Goal: Complete application form: Complete application form

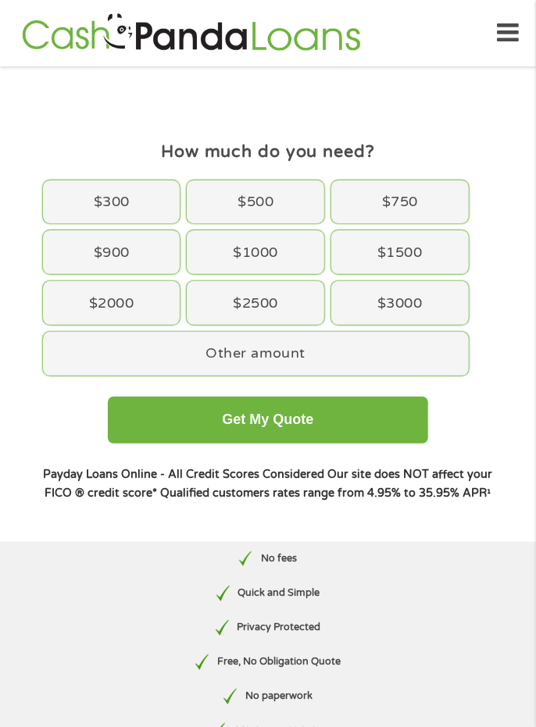
click at [419, 301] on div "$3000" at bounding box center [399, 303] width 137 height 44
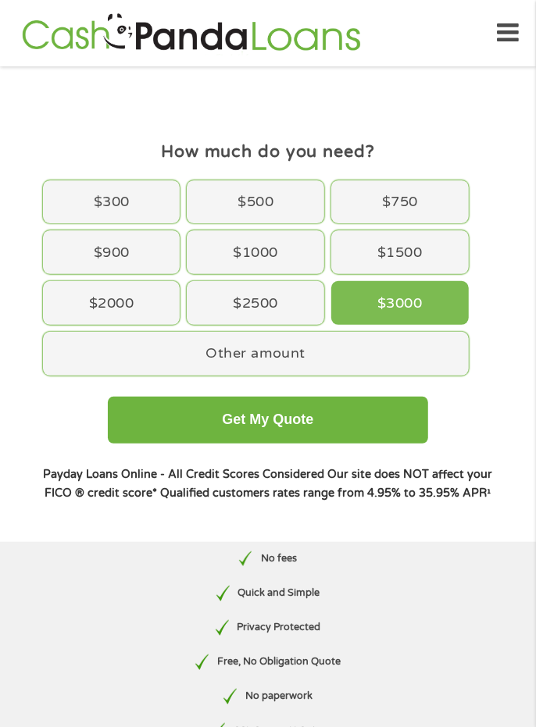
click at [345, 433] on button "Get My Quote" at bounding box center [268, 420] width 320 height 47
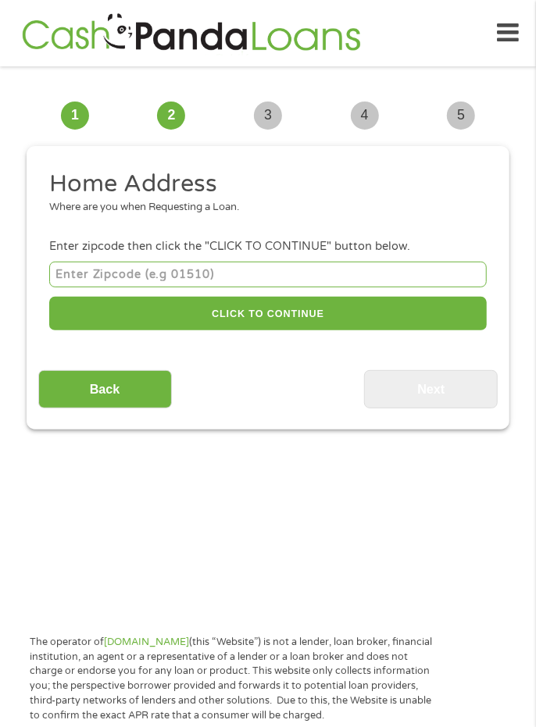
scroll to position [11, 0]
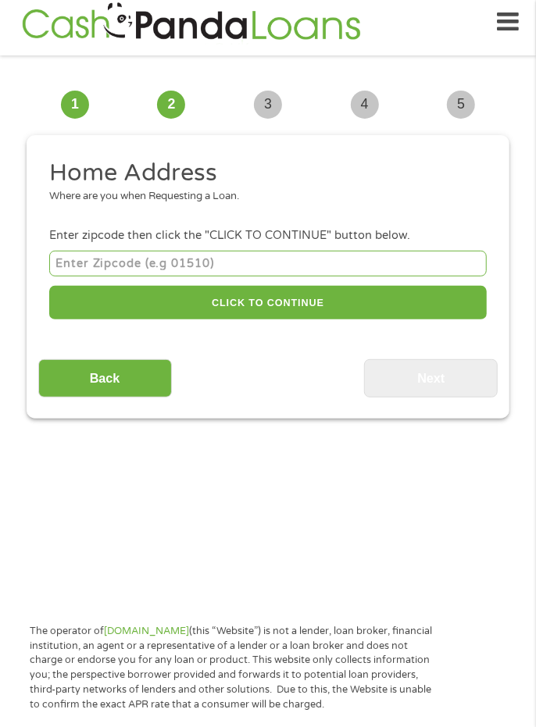
click at [199, 266] on input "number" at bounding box center [267, 264] width 437 height 26
type input "95051"
click at [319, 305] on button "CLICK TO CONTINUE" at bounding box center [267, 303] width 437 height 34
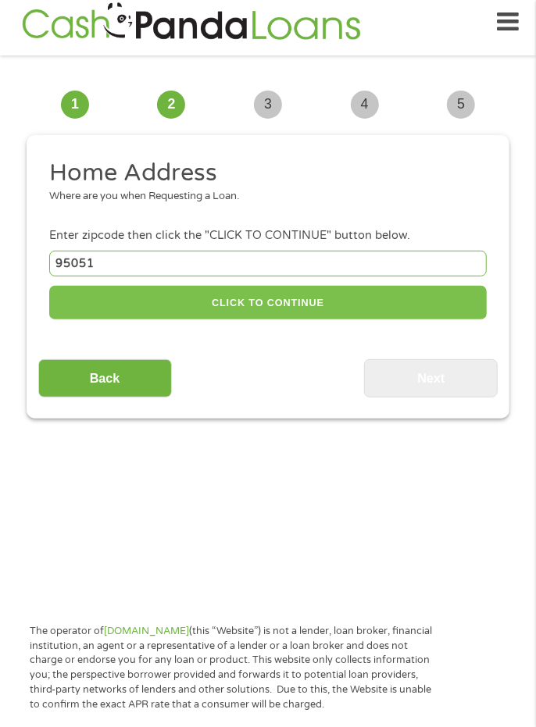
type input "95051"
type input "Santa [PERSON_NAME]"
select select "[US_STATE]"
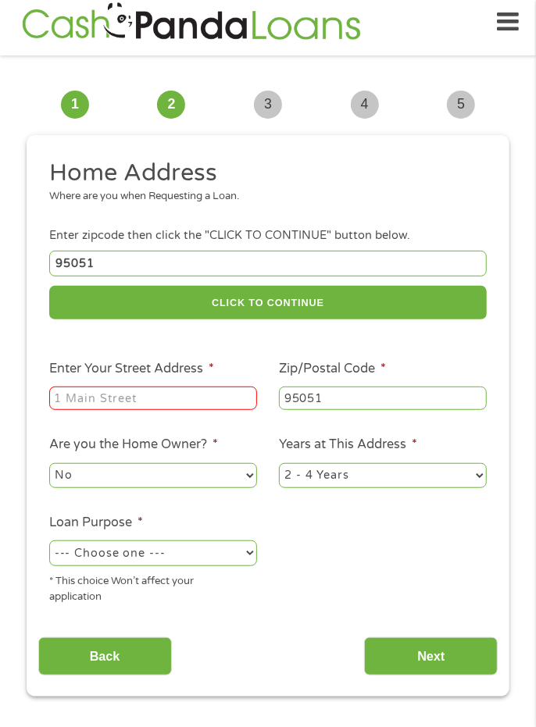
click at [194, 405] on input "Enter Your Street Address *" at bounding box center [153, 398] width 208 height 23
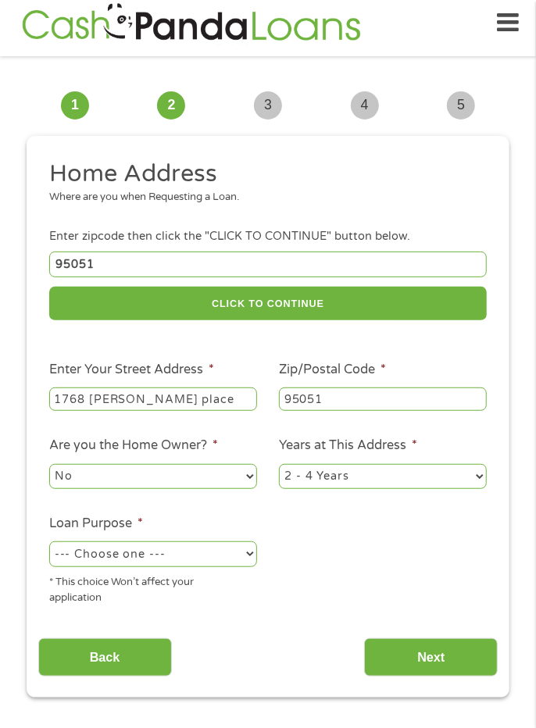
scroll to position [0, 0]
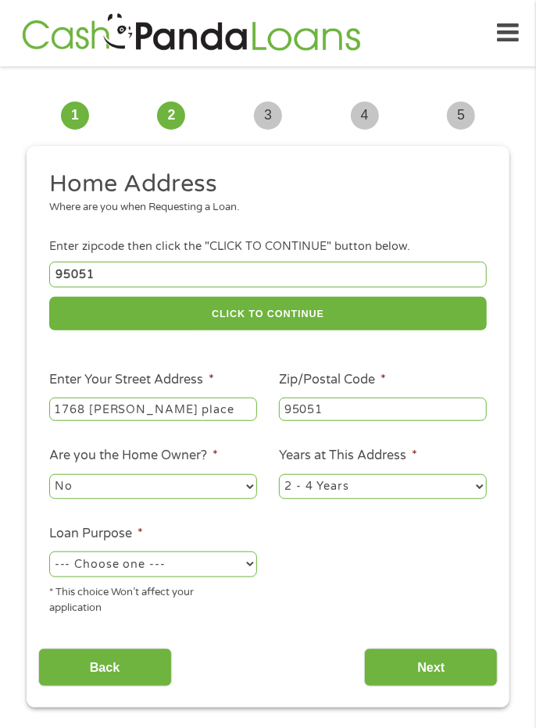
type input "1768 [PERSON_NAME] place"
click at [238, 486] on select "No Yes" at bounding box center [153, 486] width 208 height 25
click at [391, 495] on select "1 Year or less 1 - 2 Years 2 - 4 Years Over 4 Years" at bounding box center [383, 486] width 208 height 25
select select "12months"
click at [187, 573] on select "--- Choose one --- Pay Bills Debt Consolidation Home Improvement Major Purchase…" at bounding box center [153, 563] width 208 height 25
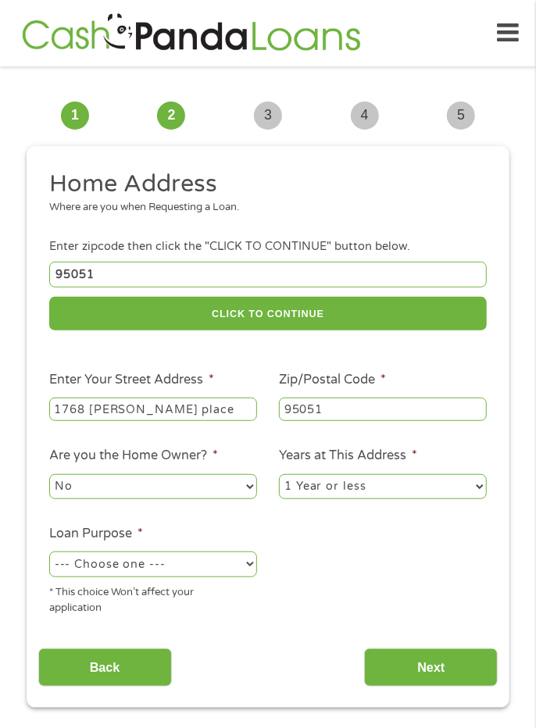
select select "carloan"
click at [433, 673] on input "Next" at bounding box center [431, 667] width 134 height 38
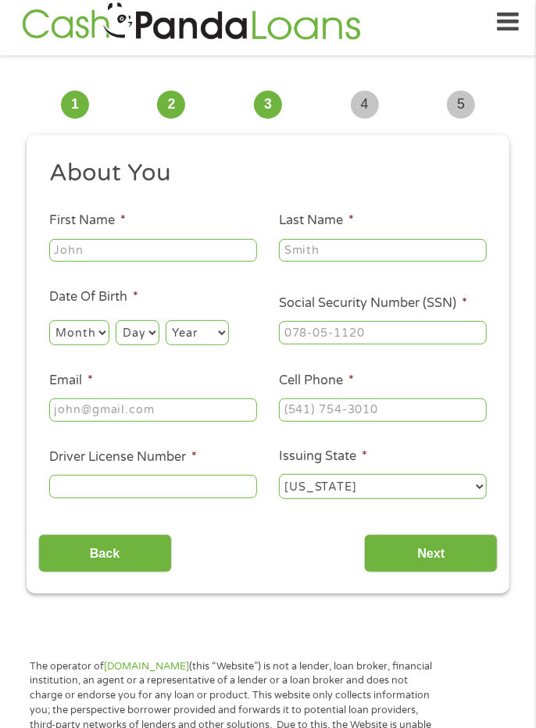
click at [441, 557] on input "Next" at bounding box center [431, 553] width 134 height 38
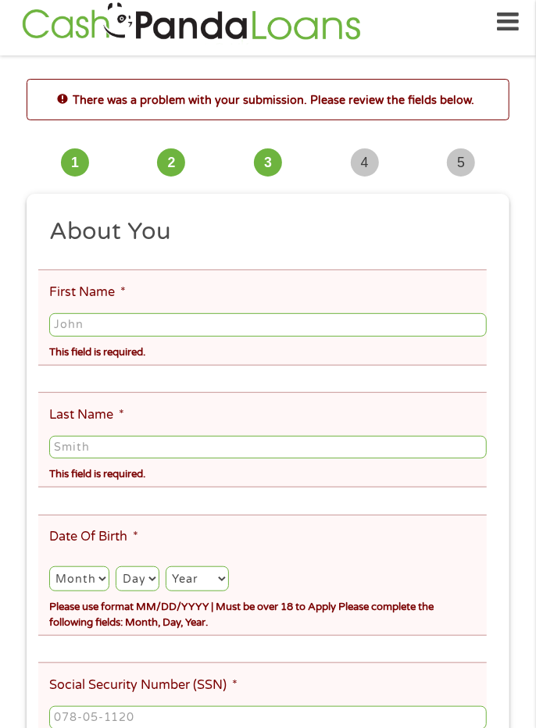
click at [166, 330] on input "First Name *" at bounding box center [267, 324] width 437 height 23
type input "[PERSON_NAME]"
click at [280, 448] on input "Last Name *" at bounding box center [267, 447] width 437 height 23
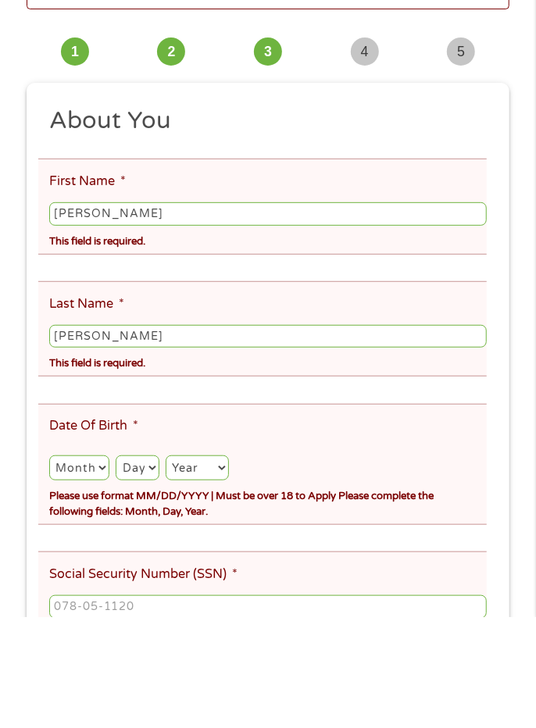
scroll to position [11, 0]
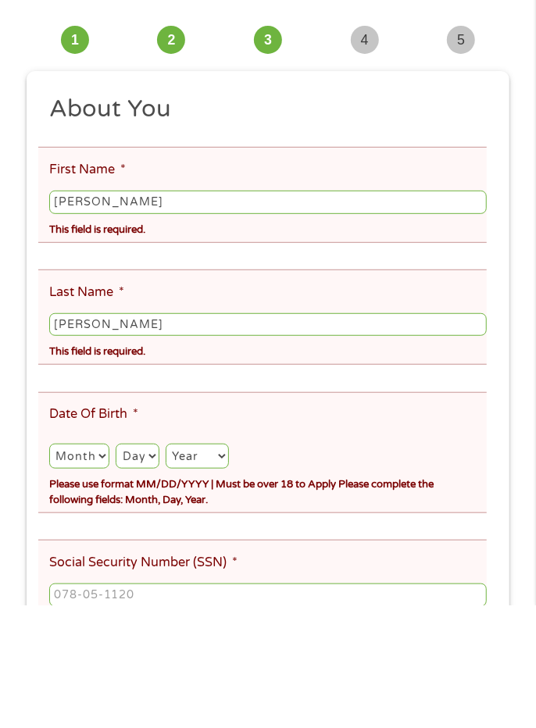
type input "[PERSON_NAME]"
click at [86, 575] on select "Month 1 2 3 4 5 6 7 8 9 10 11 12" at bounding box center [79, 578] width 60 height 25
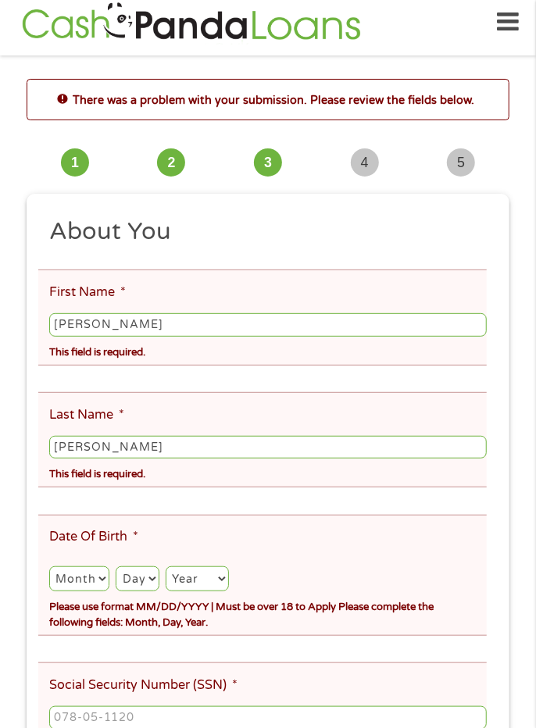
select select "5"
click at [147, 582] on select "Day 1 2 3 4 5 6 7 8 9 10 11 12 13 14 15 16 17 18 19 20 21 22 23 24 25 26 27 28 …" at bounding box center [137, 578] width 43 height 25
select select "26"
click at [205, 588] on select "Year [DATE] 2006 2005 2004 2003 2002 2001 2000 1999 1998 1997 1996 1995 1994 19…" at bounding box center [197, 578] width 63 height 25
select select "1959"
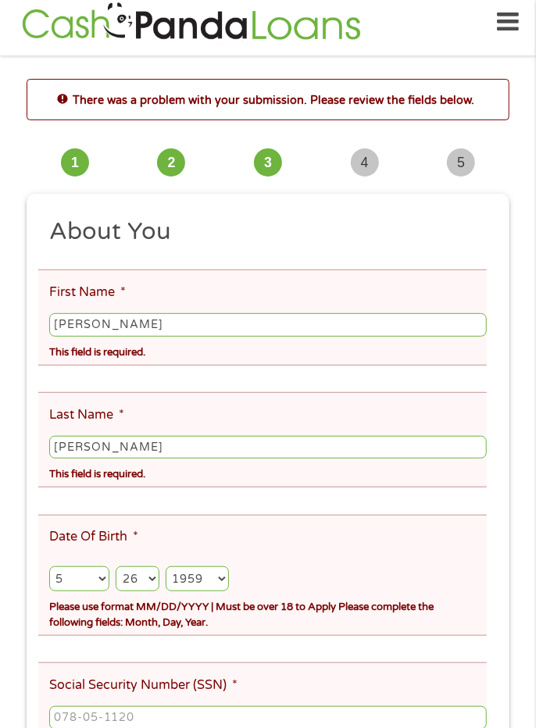
click at [226, 725] on input "Social Security Number (SSN) *" at bounding box center [267, 717] width 437 height 23
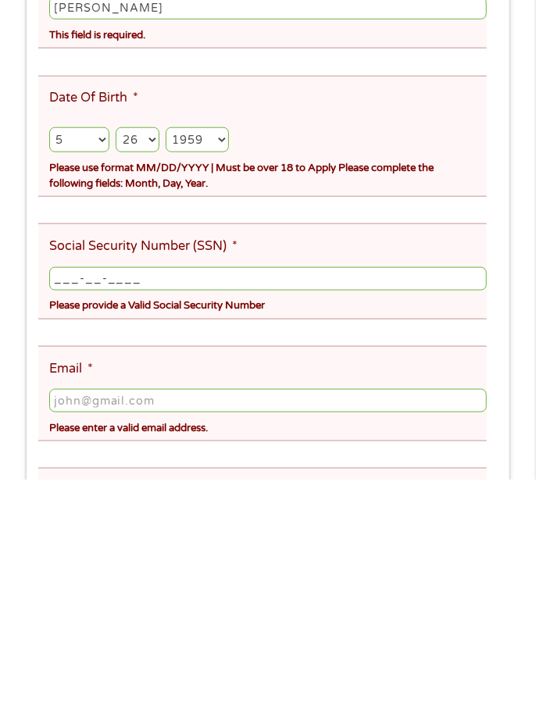
scroll to position [206, 0]
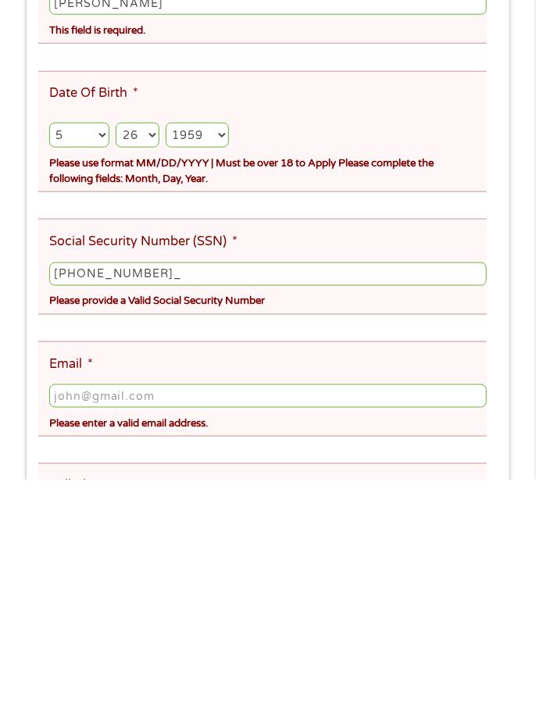
type input "551-27-2791"
click at [276, 647] on input "Email *" at bounding box center [267, 644] width 437 height 23
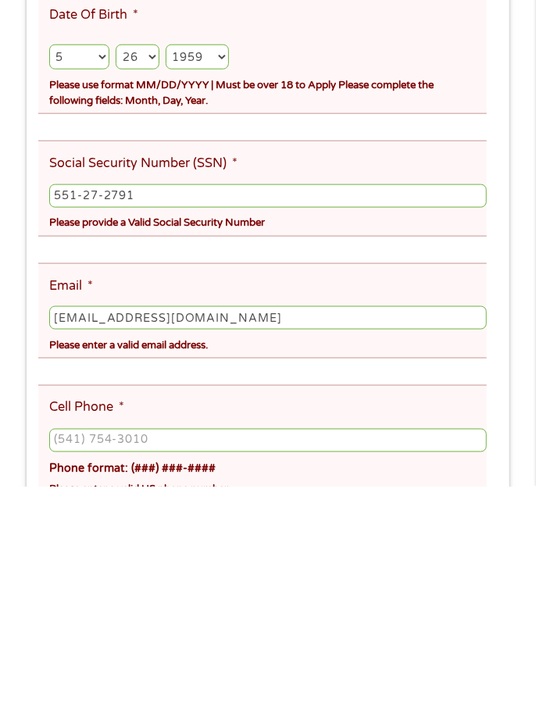
scroll to position [291, 0]
type input "[EMAIL_ADDRESS][DOMAIN_NAME]"
click at [219, 690] on input "Cell Phone *" at bounding box center [267, 681] width 437 height 23
type input "[PHONE_NUMBER]"
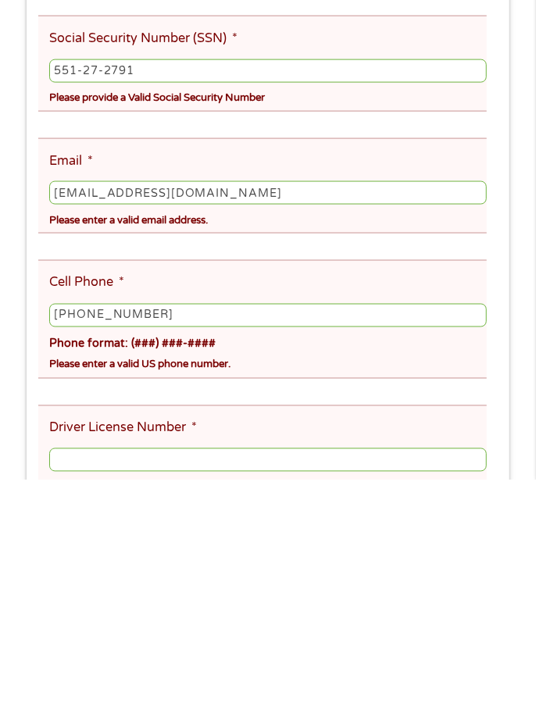
scroll to position [439, 0]
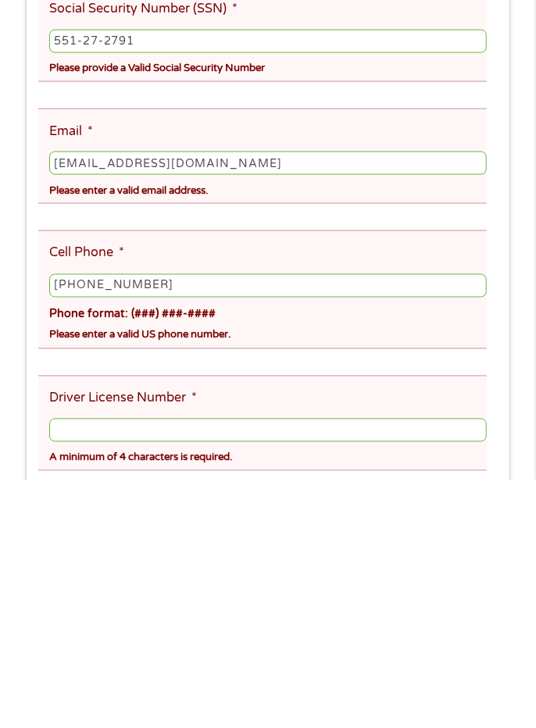
click at [272, 687] on input "Driver License Number *" at bounding box center [267, 678] width 437 height 23
type input "N5841705"
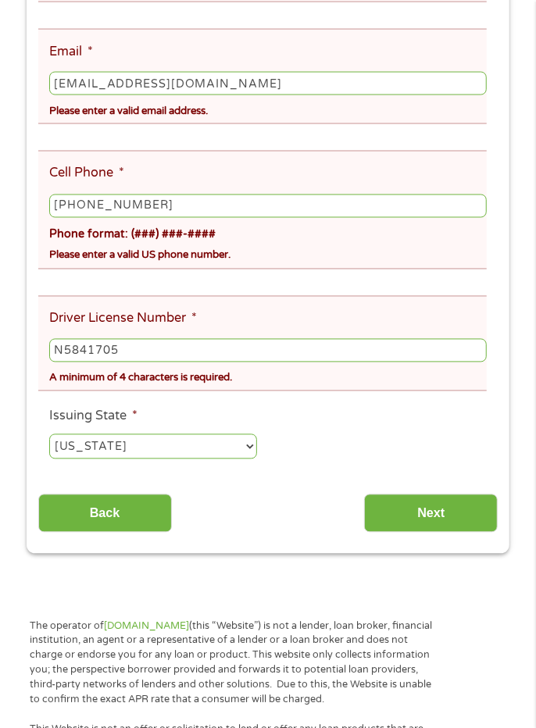
scroll to position [769, 0]
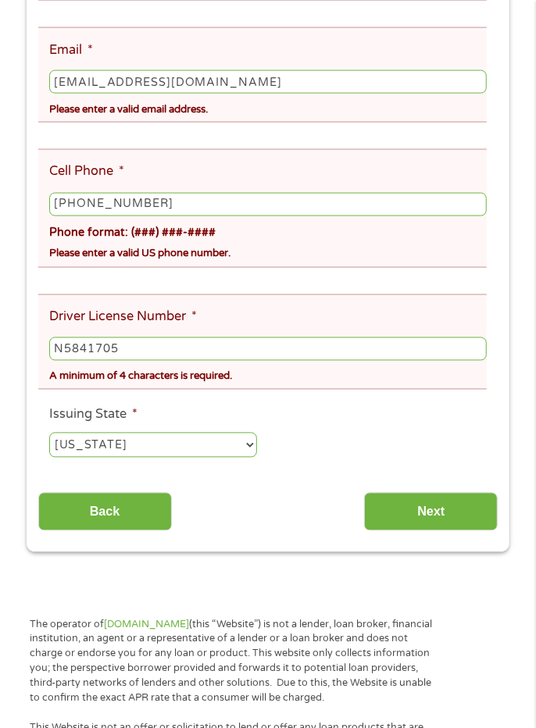
click at [428, 517] on input "Next" at bounding box center [431, 512] width 134 height 38
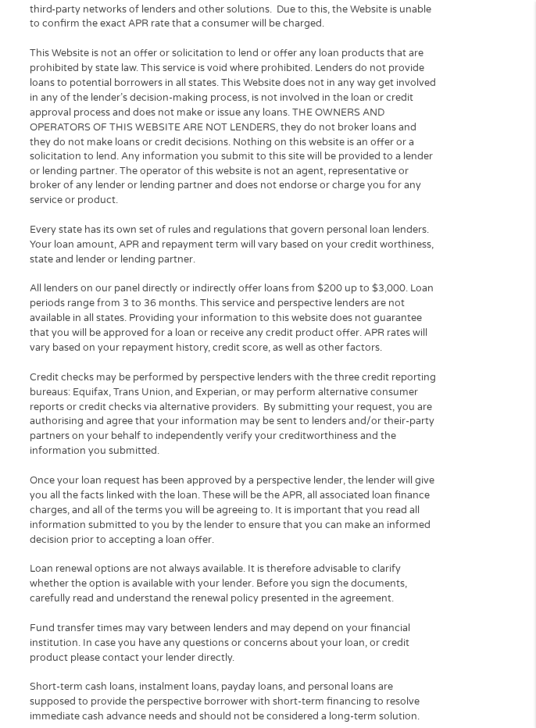
click at [437, 513] on div "The operator of [DOMAIN_NAME] (this “Website”) is not a lender, loan broker, fi…" at bounding box center [234, 504] width 422 height 1122
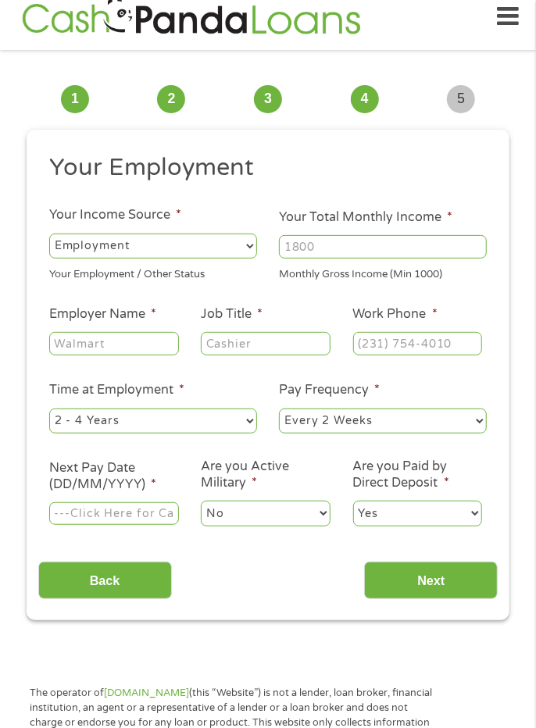
scroll to position [11, 0]
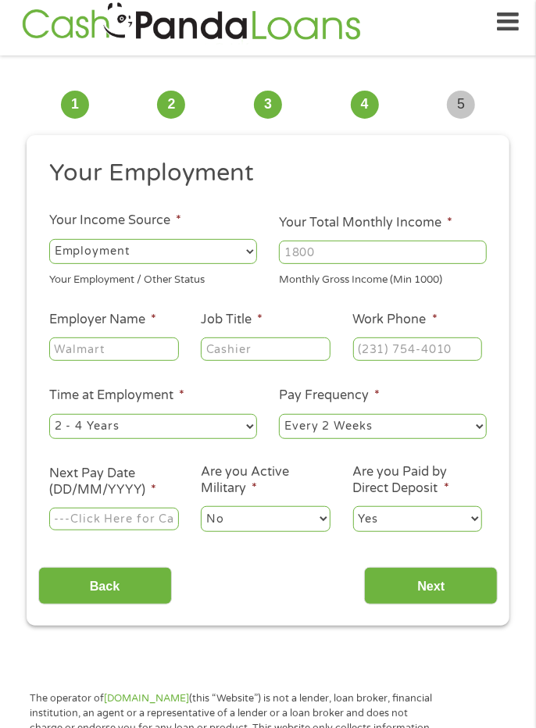
click at [193, 251] on select "--- Choose one --- Employment [DEMOGRAPHIC_DATA] Benefits" at bounding box center [153, 251] width 208 height 25
select select "benefits"
type input "Other"
type input "[PHONE_NUMBER]"
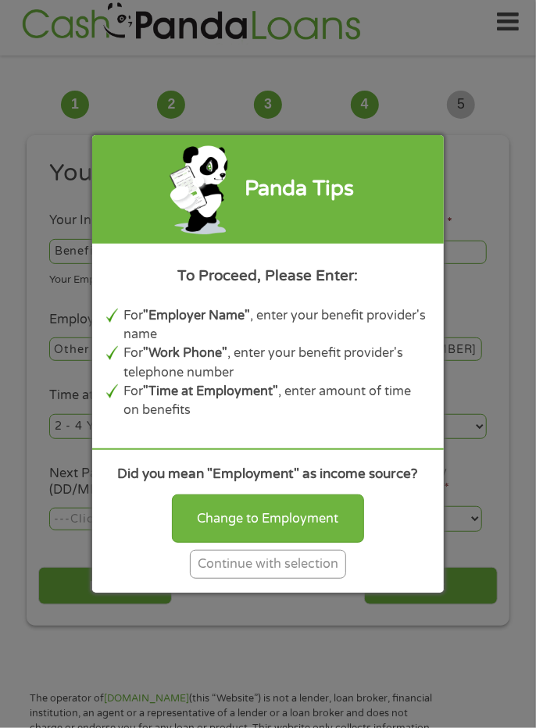
click at [318, 543] on div "Change to Employment" at bounding box center [268, 518] width 192 height 48
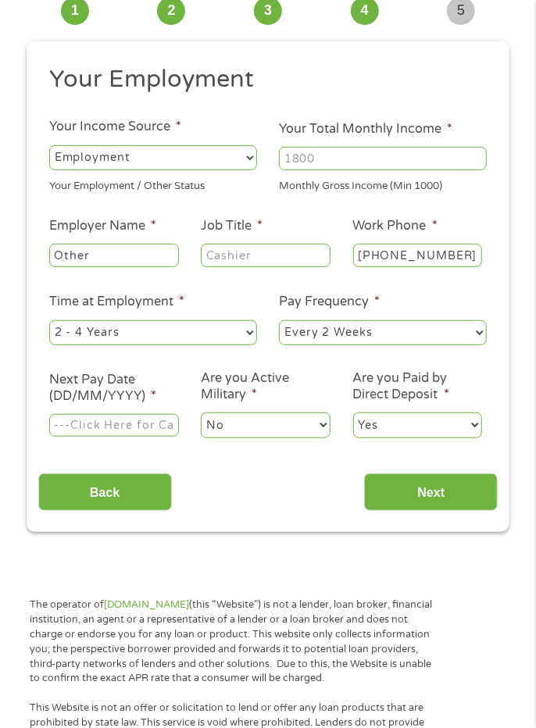
scroll to position [109, 0]
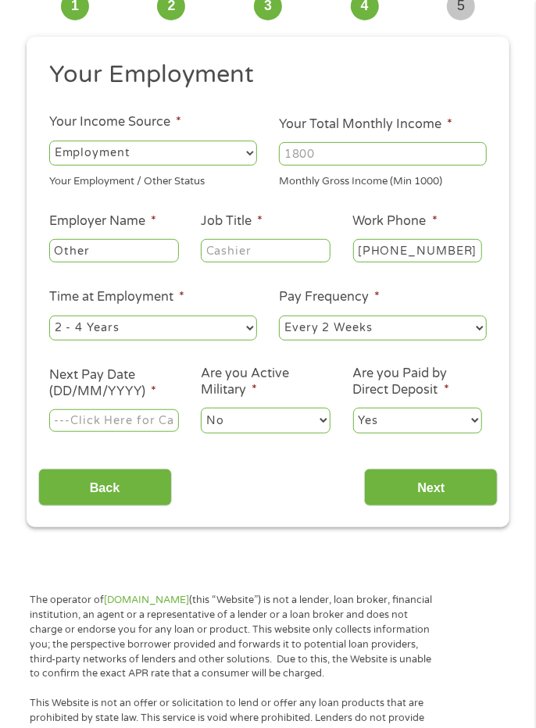
click at [178, 157] on select "--- Choose one --- Employment [DEMOGRAPHIC_DATA] Benefits" at bounding box center [153, 153] width 208 height 25
click at [169, 156] on select "--- Choose one --- Employment [DEMOGRAPHIC_DATA] Benefits" at bounding box center [153, 153] width 208 height 25
click at [169, 152] on select "--- Choose one --- Employment [DEMOGRAPHIC_DATA] Benefits" at bounding box center [153, 153] width 208 height 25
click at [167, 151] on select "--- Choose one --- Employment [DEMOGRAPHIC_DATA] Benefits" at bounding box center [153, 153] width 208 height 25
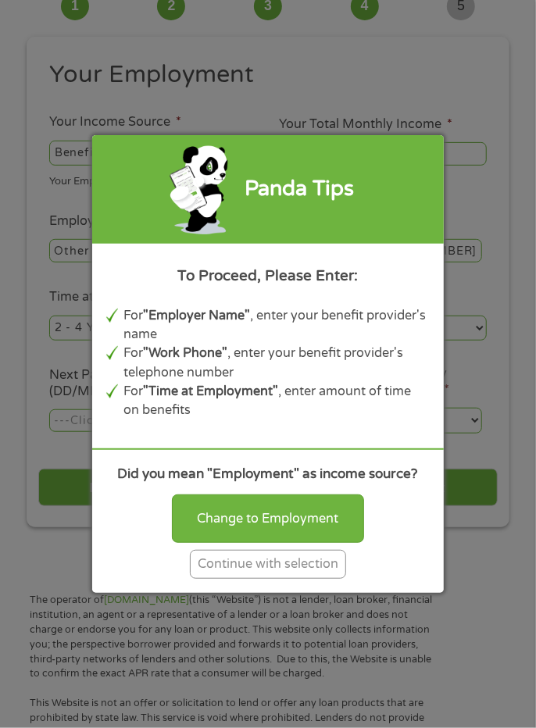
click at [329, 543] on div "Change to Employment" at bounding box center [268, 518] width 192 height 48
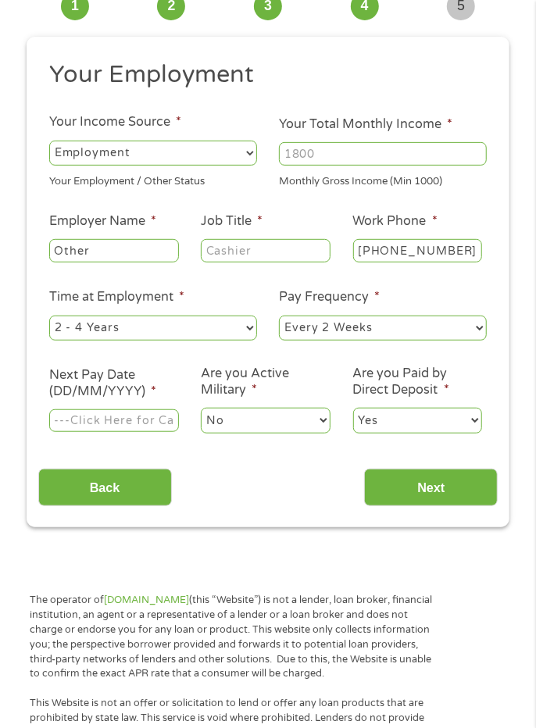
click at [226, 150] on select "--- Choose one --- Employment [DEMOGRAPHIC_DATA] Benefits" at bounding box center [153, 153] width 208 height 25
select select "benefits"
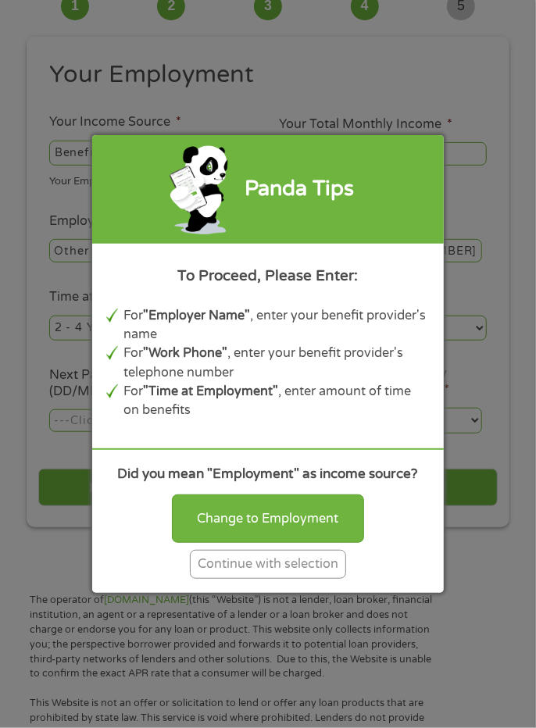
click at [301, 579] on div "Continue with selection" at bounding box center [268, 564] width 156 height 29
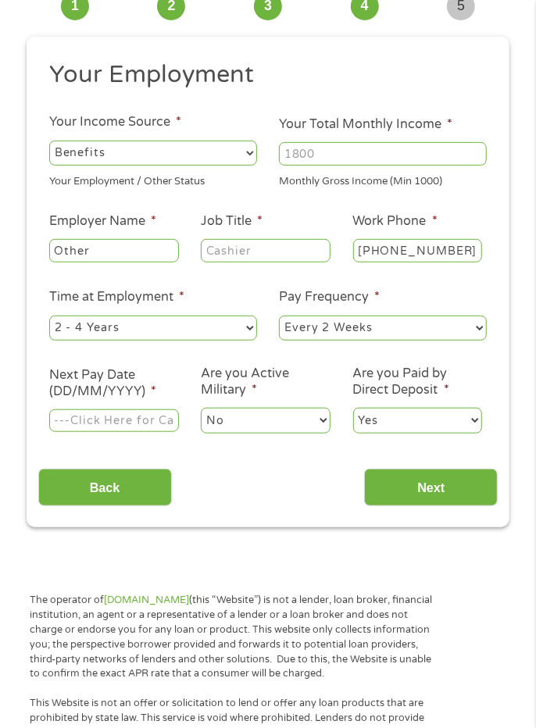
click at [148, 248] on input "Other" at bounding box center [114, 250] width 130 height 23
type input "O"
type input "Social security"
click at [276, 248] on input "Job Title *" at bounding box center [266, 250] width 130 height 23
type input "Retired"
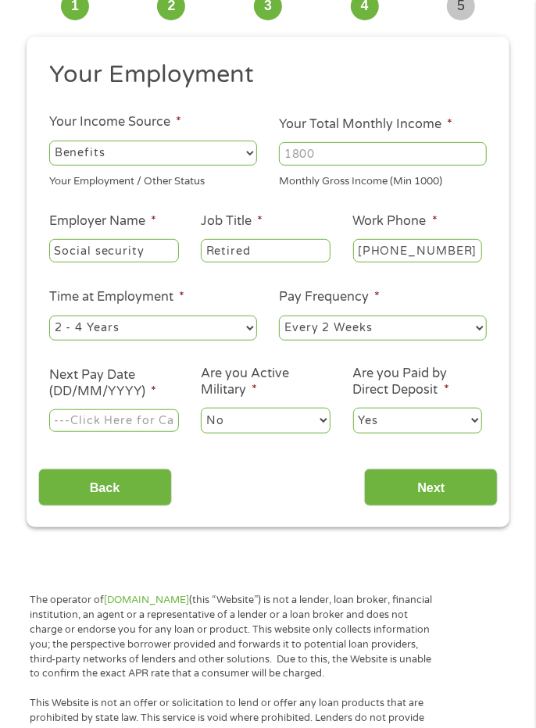
click at [384, 157] on input "Your Total Monthly Income *" at bounding box center [383, 153] width 208 height 23
type input "1440"
click at [175, 328] on select "--- Choose one --- 1 Year or less 1 - 2 Years 2 - 4 Years Over 4 Years" at bounding box center [153, 328] width 208 height 25
select select "12months"
click at [405, 333] on select "--- Choose one --- Every 2 Weeks Every Week Monthly Semi-Monthly" at bounding box center [383, 328] width 208 height 25
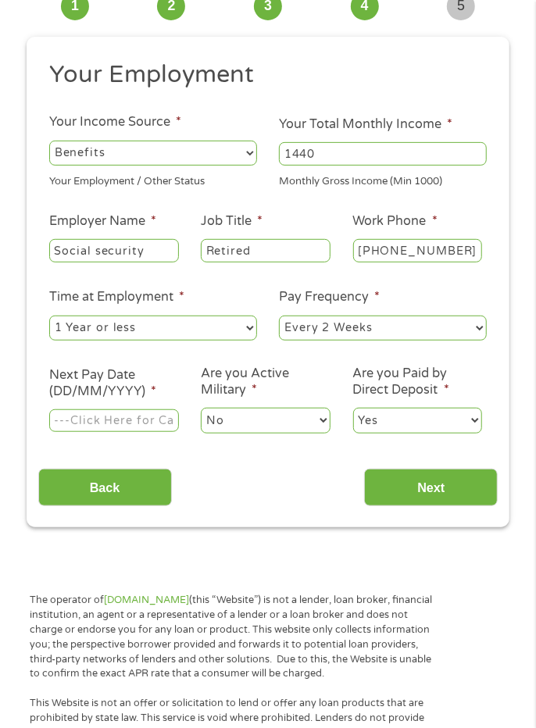
select select "monthly"
click at [134, 422] on input "Next Pay Date (DD/MM/YYYY) *" at bounding box center [114, 420] width 130 height 23
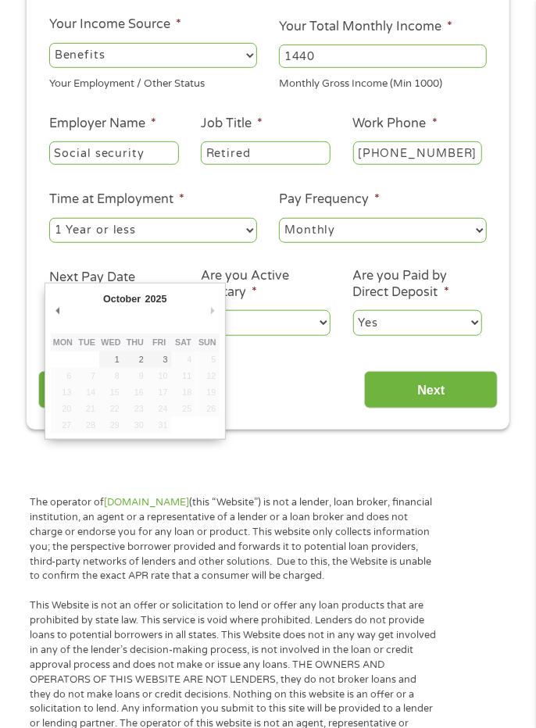
scroll to position [205, 0]
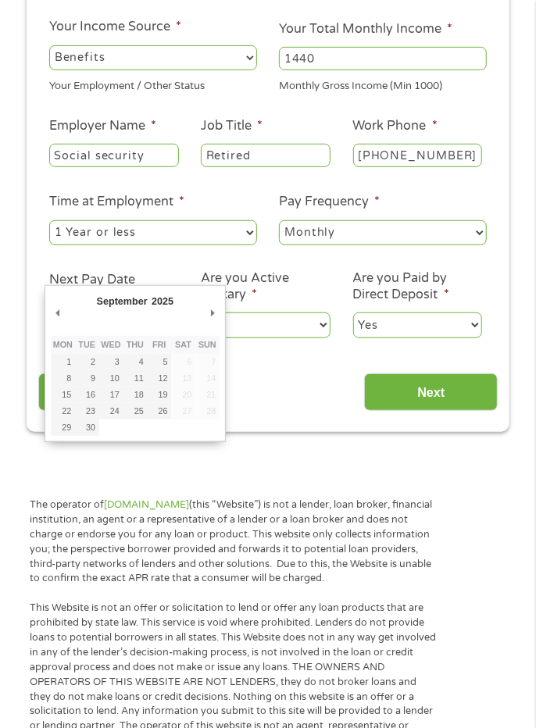
type input "[DATE]"
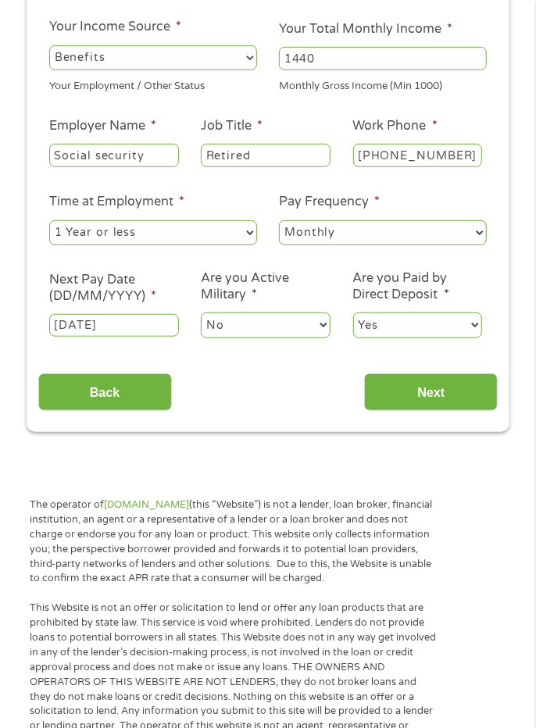
click at [269, 325] on select "No Yes" at bounding box center [266, 324] width 130 height 25
click at [416, 331] on select "Yes No" at bounding box center [418, 324] width 130 height 25
click at [419, 399] on input "Next" at bounding box center [431, 392] width 134 height 38
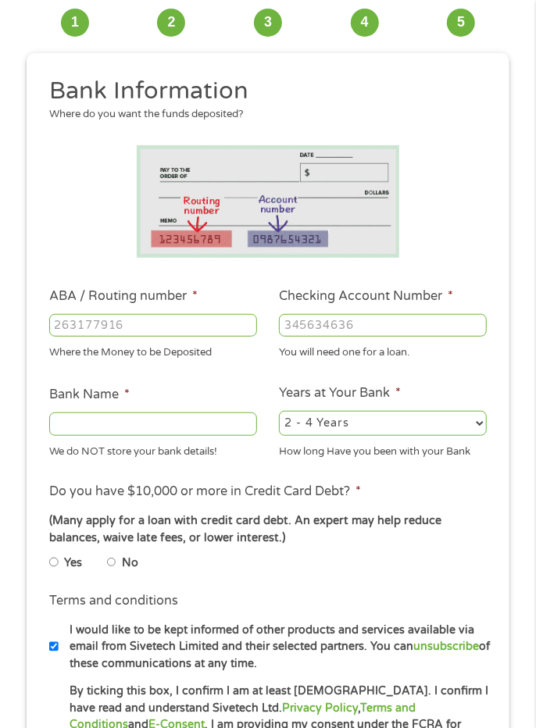
scroll to position [11, 0]
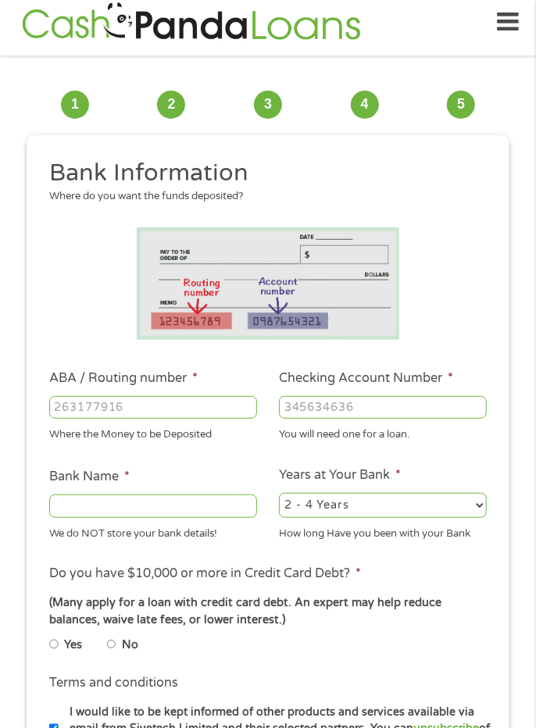
click at [140, 410] on input "ABA / Routing number *" at bounding box center [153, 407] width 208 height 23
type input "031101279"
type input "THE BANCORP BANK"
type input "031101279"
click at [386, 406] on input "Checking Account Number *" at bounding box center [383, 407] width 208 height 23
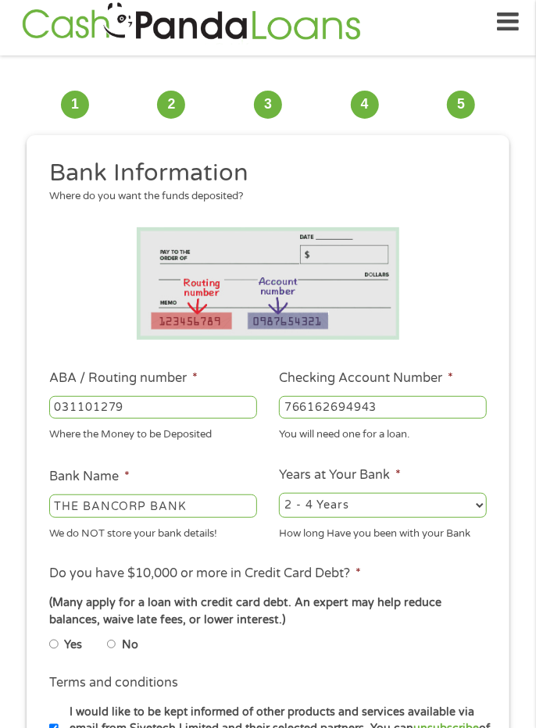
type input "766162694943"
click at [387, 512] on select "2 - 4 Years 6 - 12 Months 1 - 2 Years Over 4 Years" at bounding box center [383, 505] width 208 height 25
select select "24months"
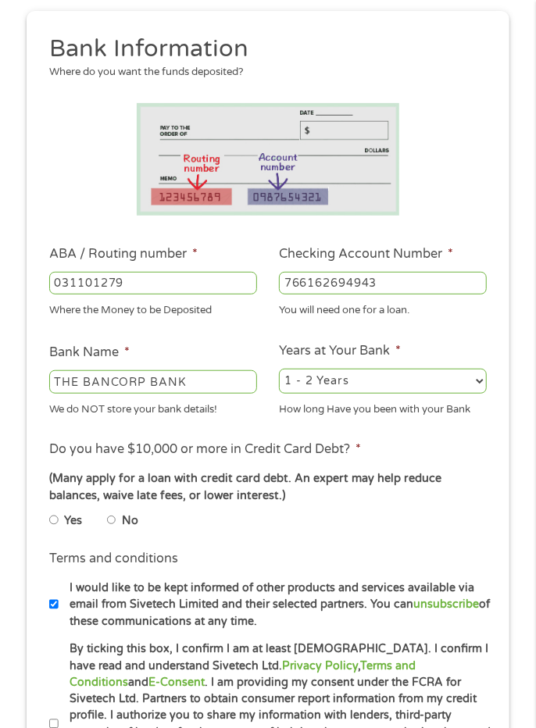
scroll to position [137, 0]
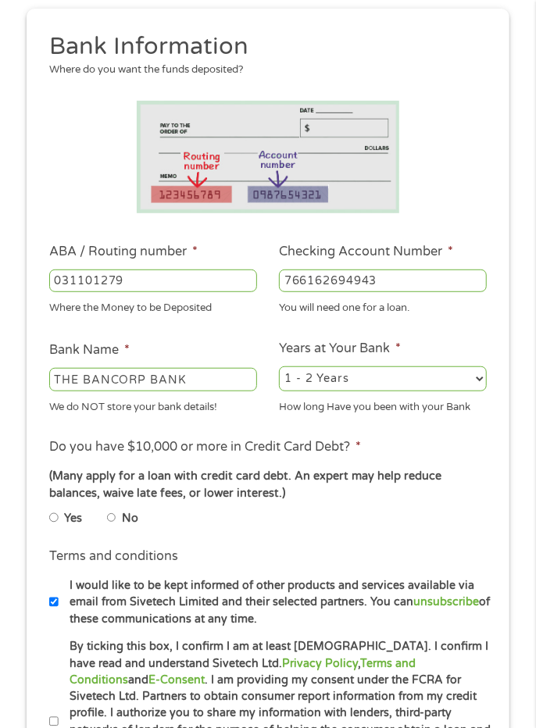
click at [114, 527] on input "No" at bounding box center [111, 517] width 9 height 19
radio input "true"
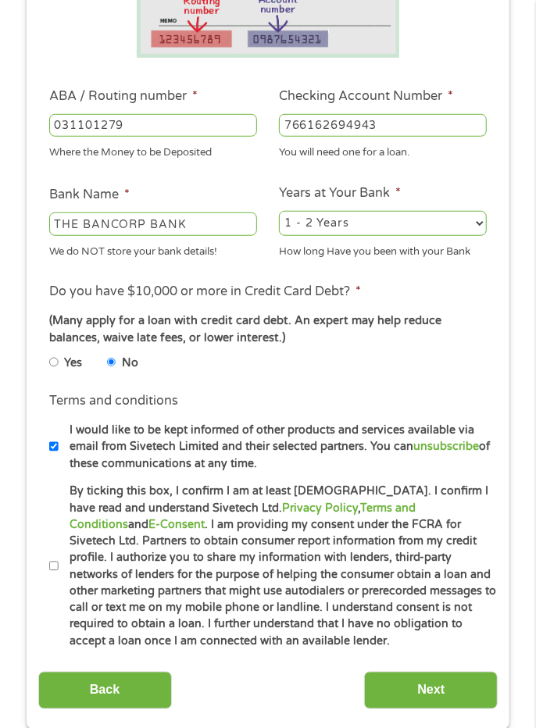
scroll to position [294, 0]
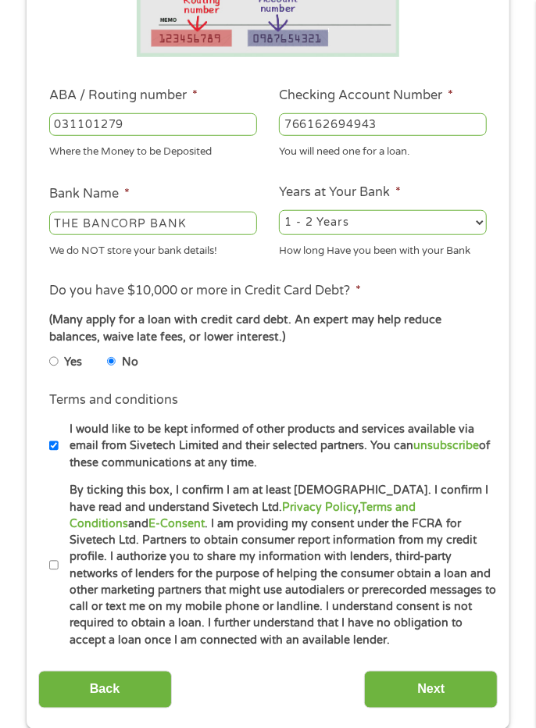
click at [57, 575] on input "By ticking this box, I confirm I am at least [DEMOGRAPHIC_DATA]. I confirm I ha…" at bounding box center [53, 565] width 9 height 19
checkbox input "true"
click at [442, 708] on input "Next" at bounding box center [431, 690] width 134 height 38
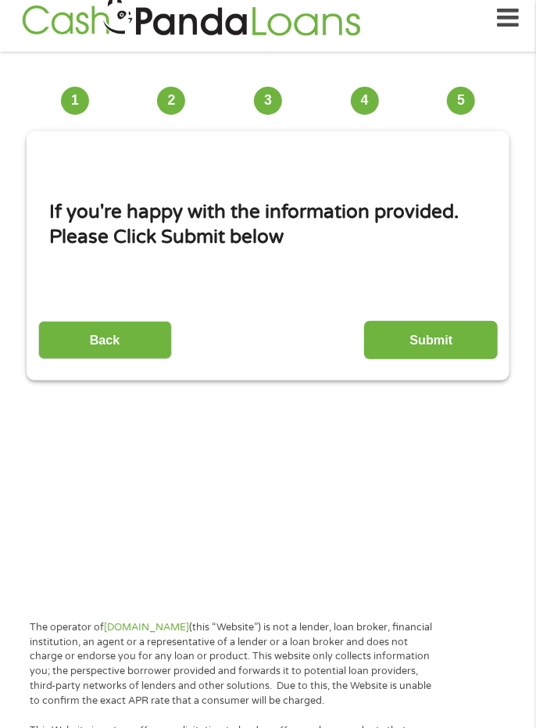
scroll to position [11, 0]
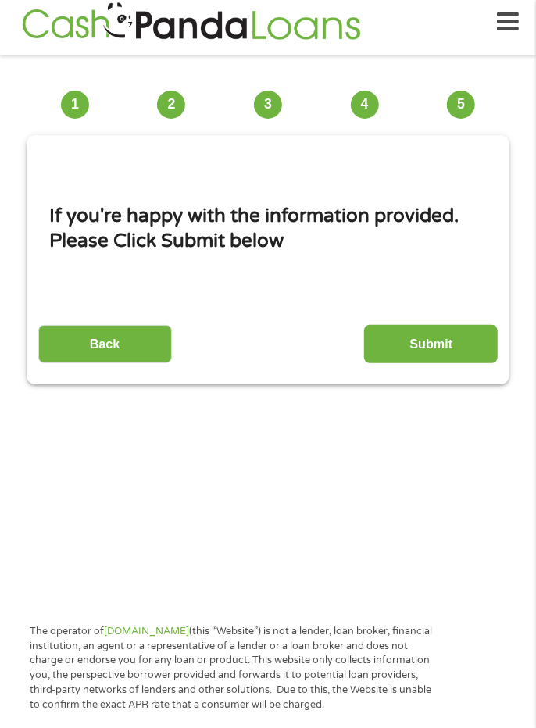
click at [460, 344] on input "Submit" at bounding box center [431, 344] width 134 height 38
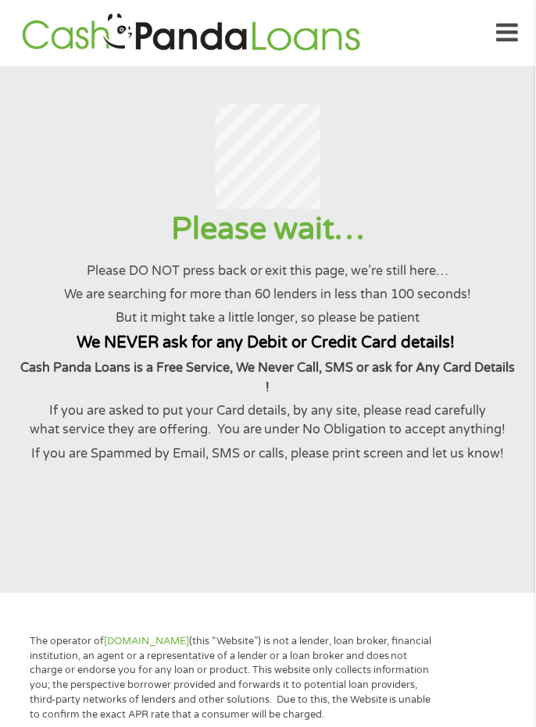
scroll to position [0, 0]
click at [459, 337] on strong at bounding box center [457, 344] width 4 height 20
